Goal: Check status: Check status

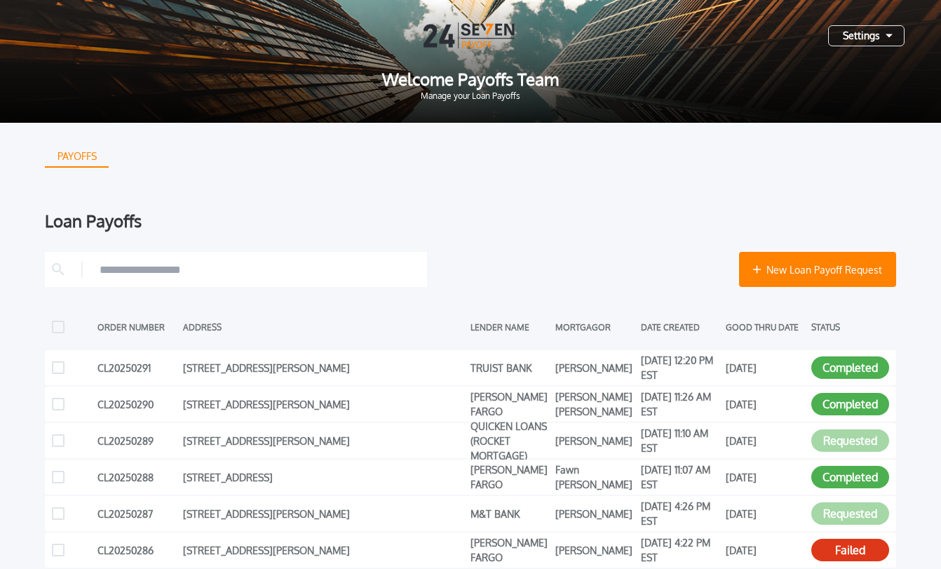
scroll to position [290, 0]
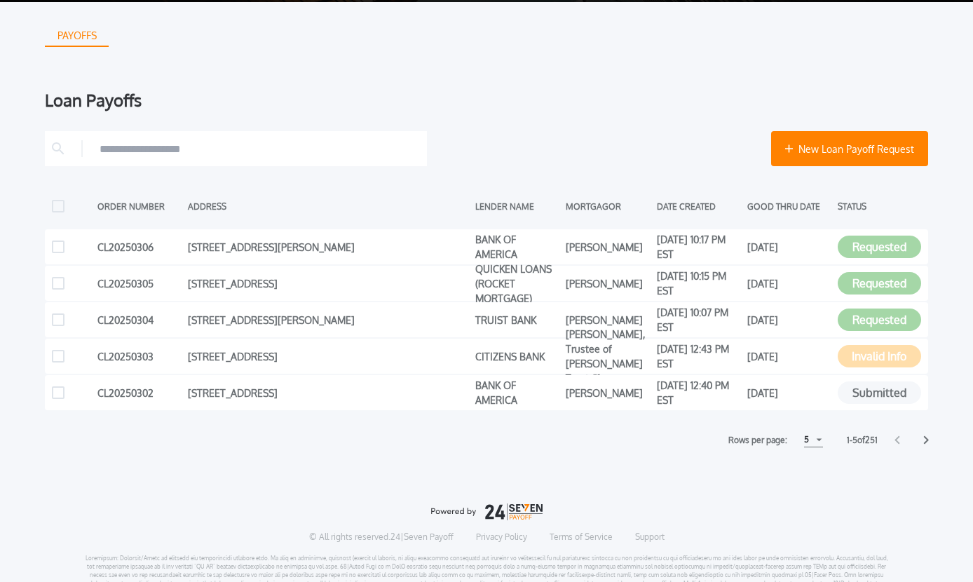
scroll to position [165, 0]
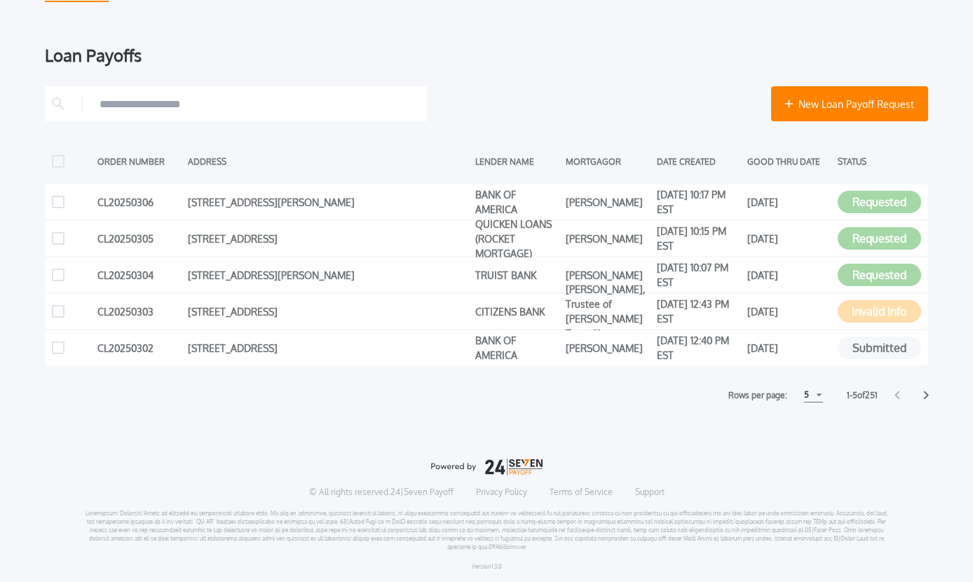
click at [813, 393] on div "5" at bounding box center [813, 395] width 19 height 15
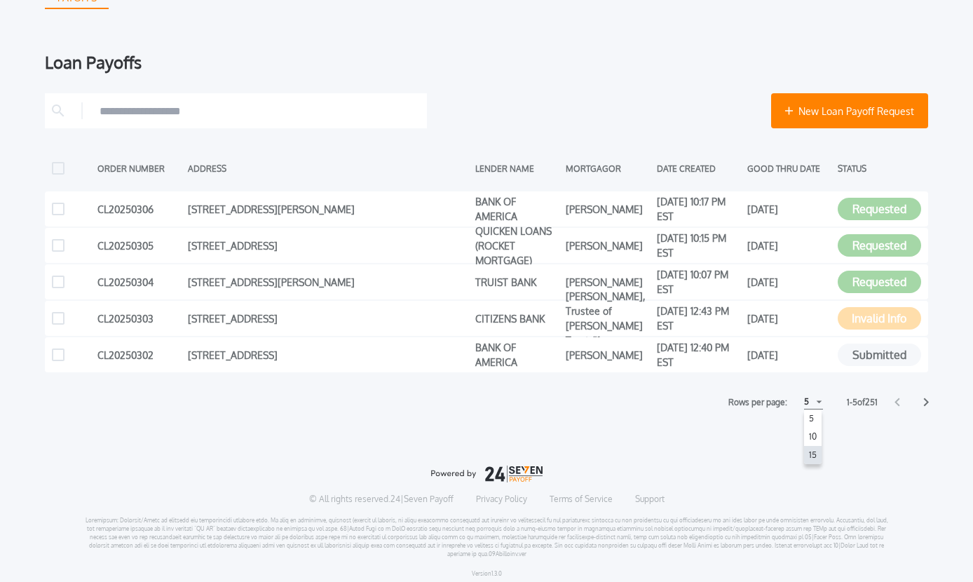
click at [808, 456] on h1 "15" at bounding box center [812, 455] width 13 height 17
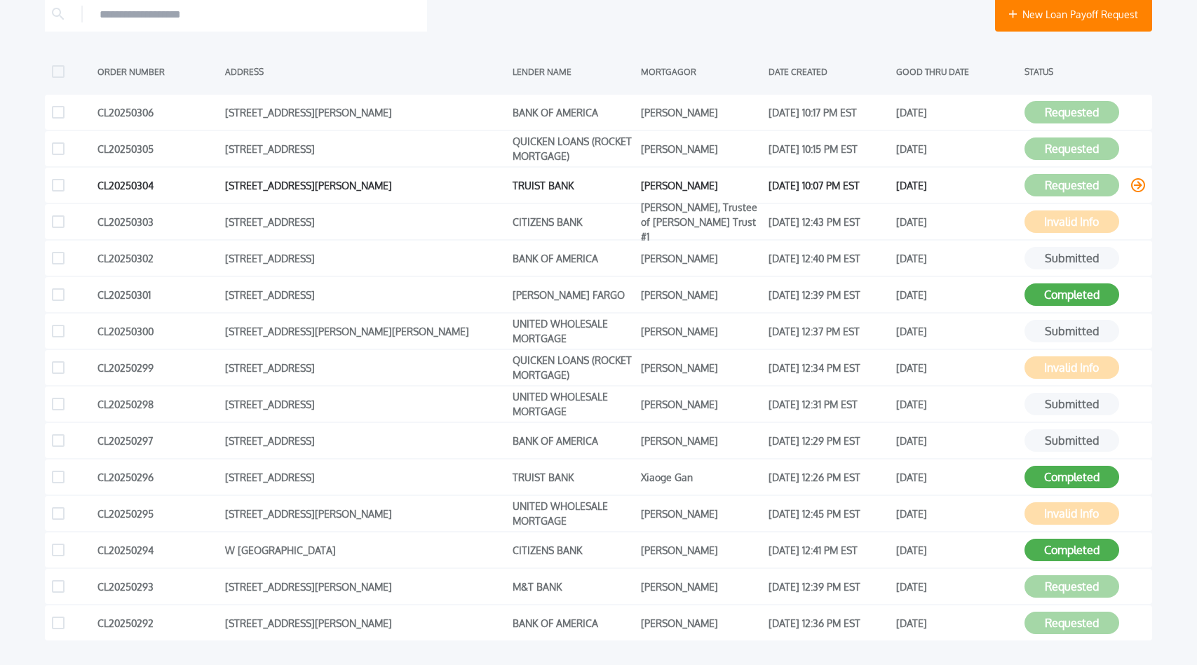
scroll to position [264, 0]
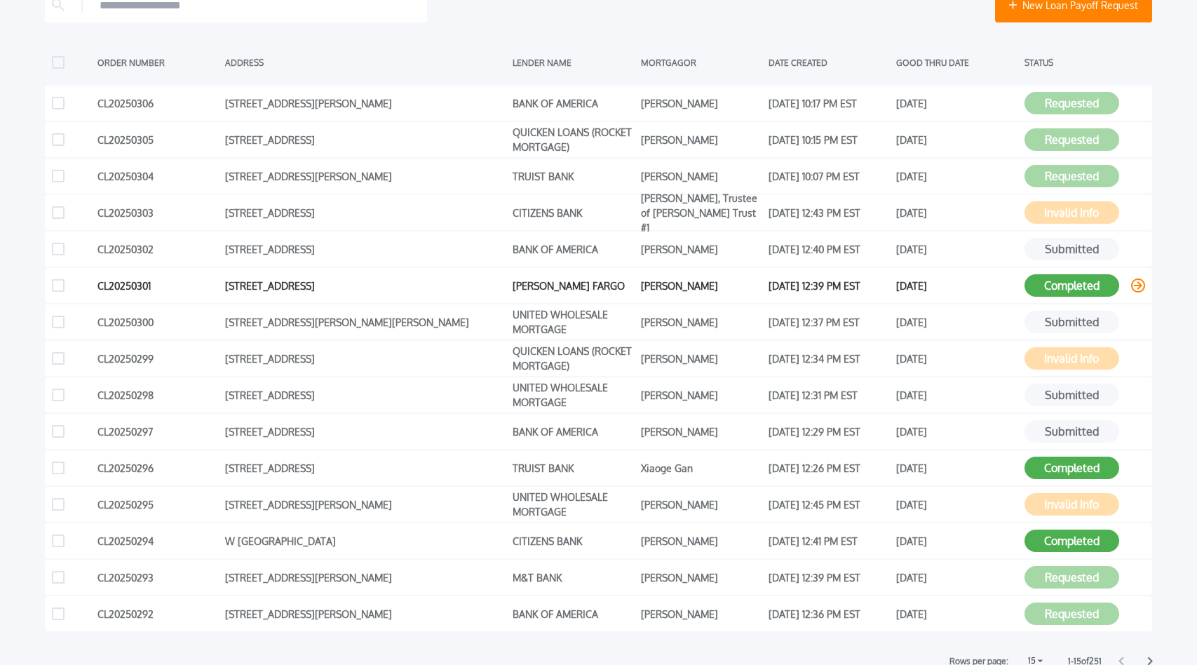
click at [974, 289] on button "Completed" at bounding box center [1071, 285] width 95 height 22
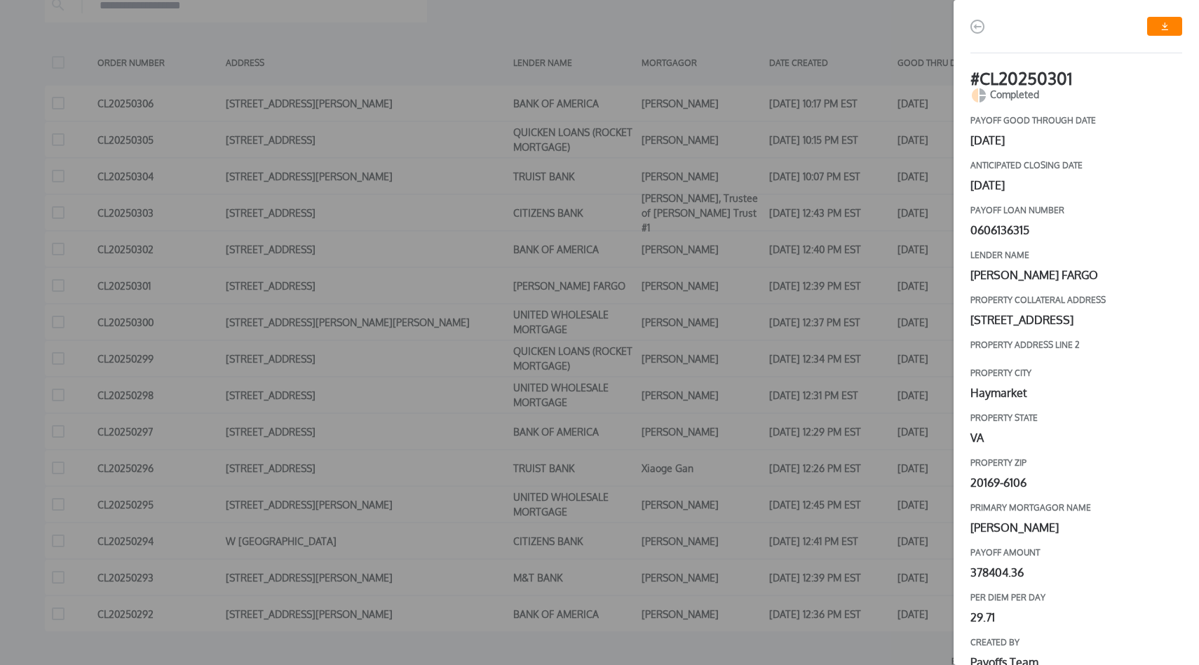
click at [937, 285] on div "# CL20250301 Completed payoff good through date [DATE] Anticipated closing date…" at bounding box center [599, 332] width 1199 height 665
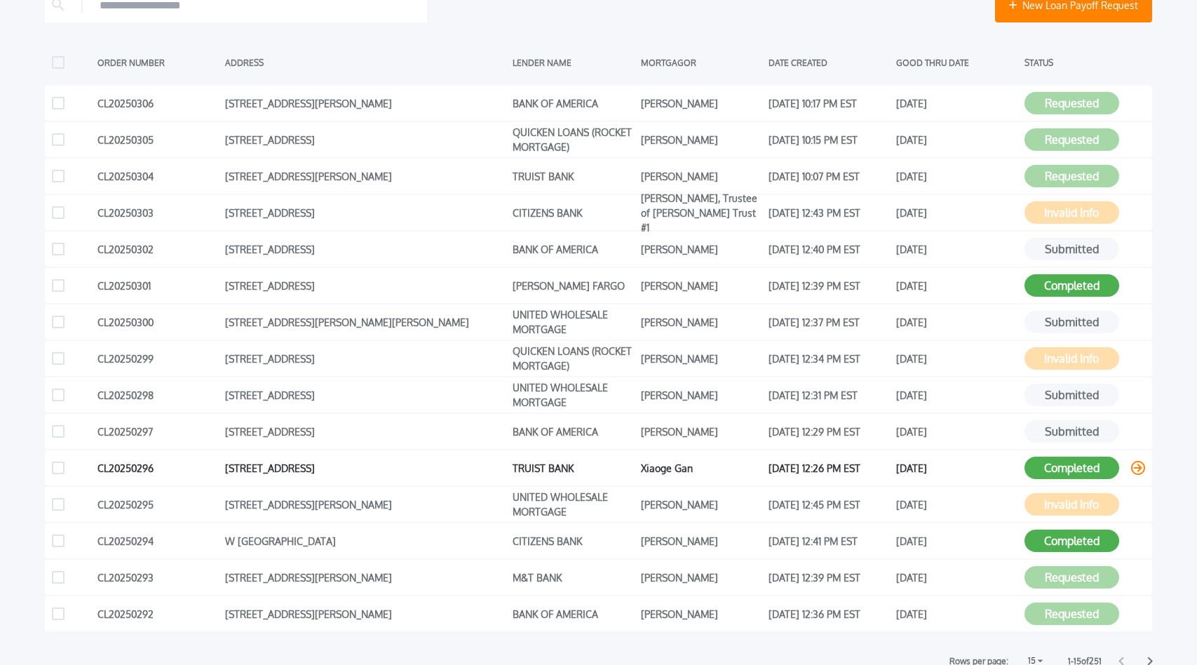
click at [974, 464] on button "Completed" at bounding box center [1071, 467] width 95 height 22
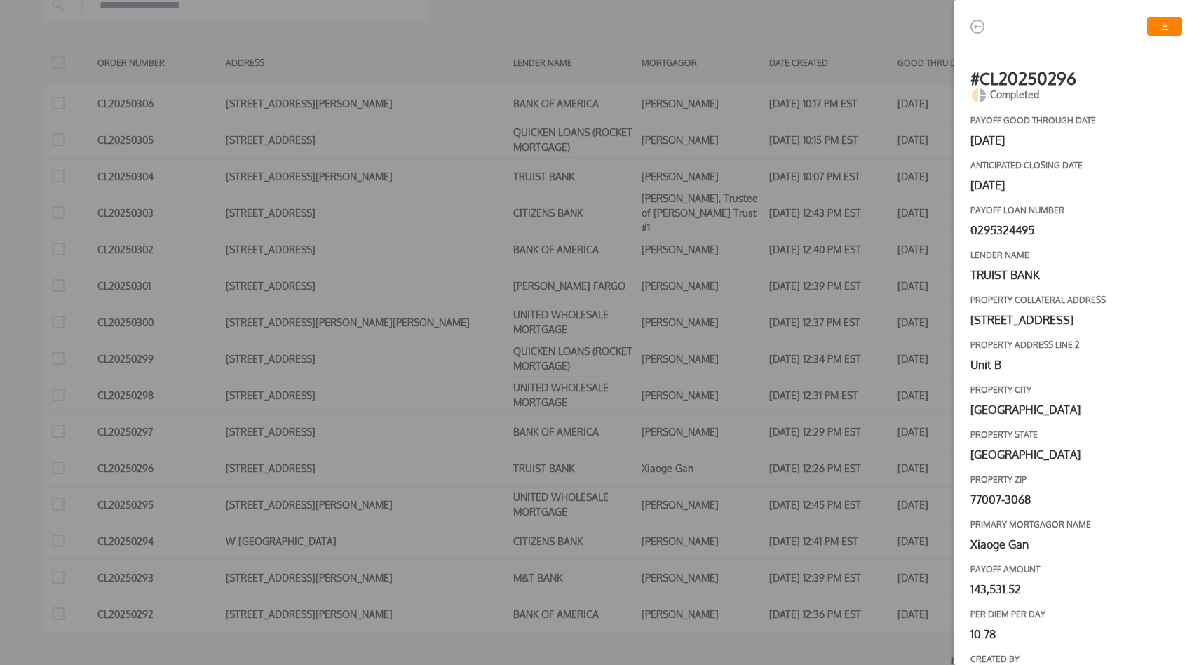
click at [974, 22] on img "button" at bounding box center [977, 27] width 14 height 14
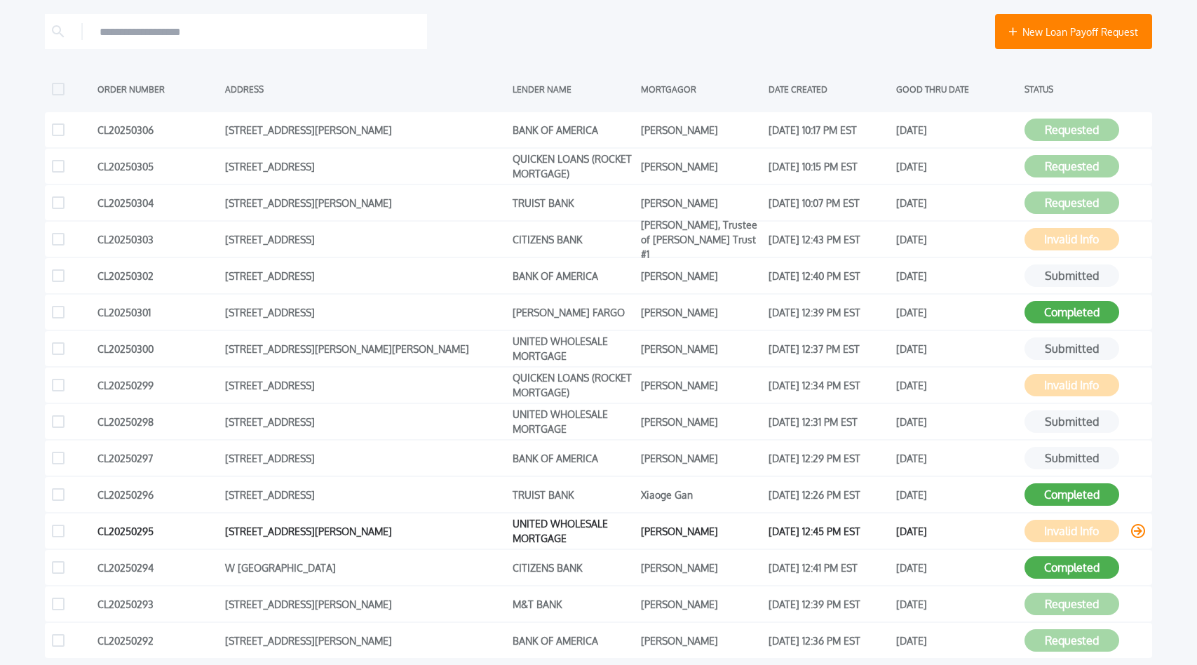
scroll to position [224, 0]
